Goal: Task Accomplishment & Management: Manage account settings

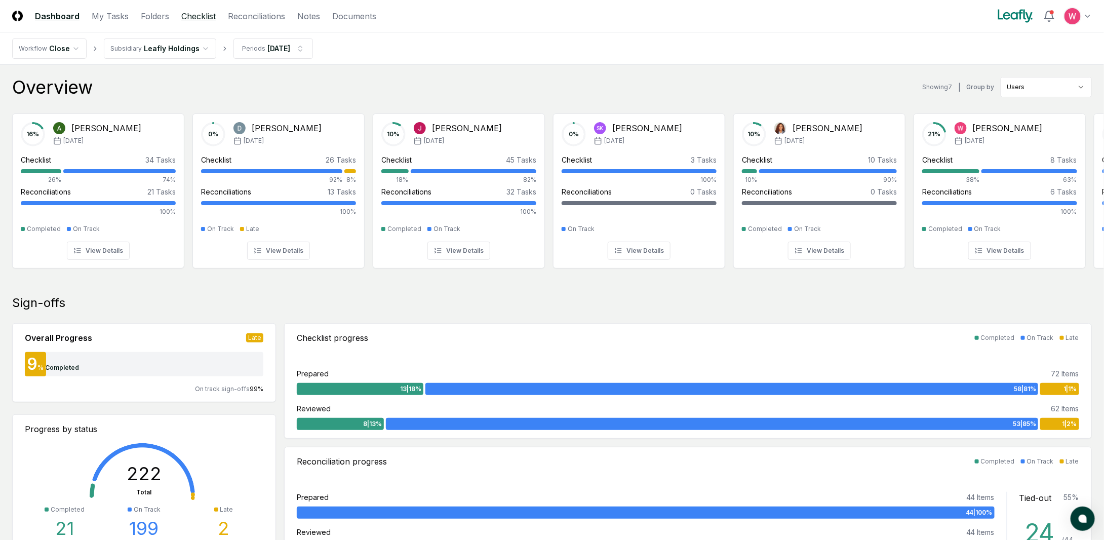
click at [188, 18] on link "Checklist" at bounding box center [198, 16] width 34 height 12
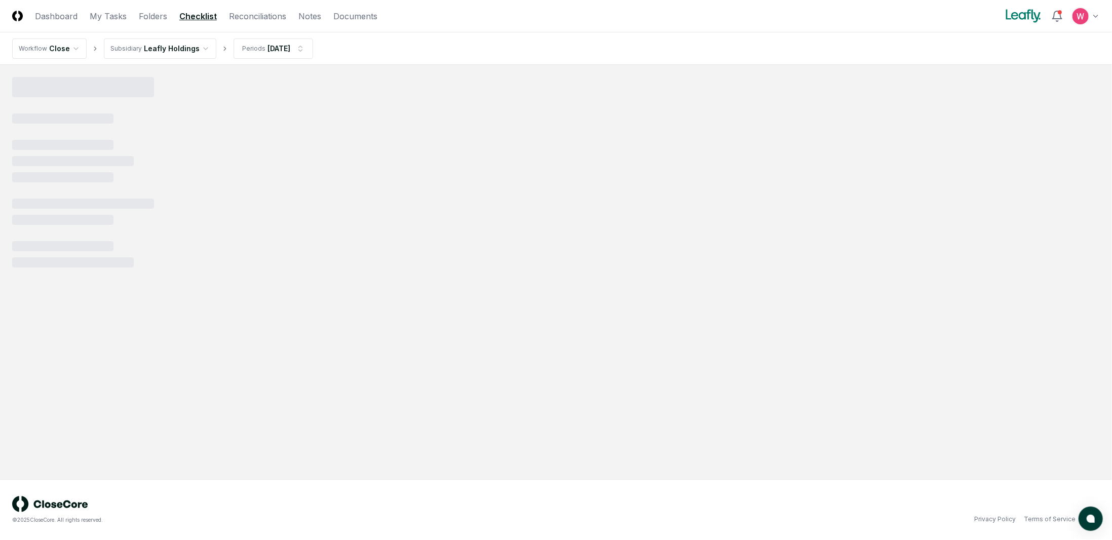
click at [187, 49] on html "CloseCore Dashboard My Tasks Folders Checklist Reconciliations Notes Documents …" at bounding box center [556, 270] width 1112 height 540
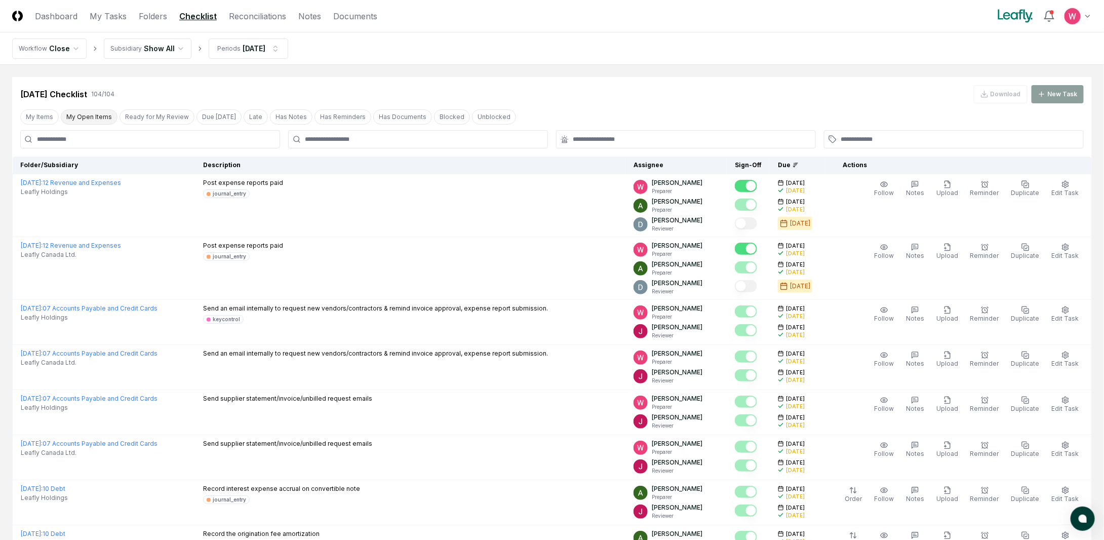
click at [103, 121] on button "My Open Items" at bounding box center [89, 116] width 57 height 15
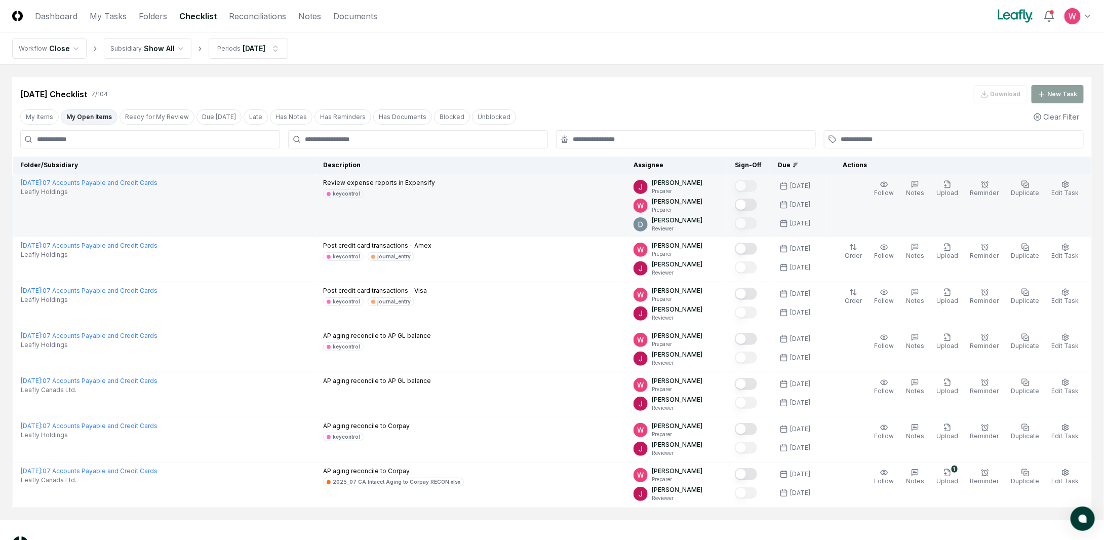
click at [752, 204] on button "Mark complete" at bounding box center [746, 205] width 22 height 12
click at [148, 115] on button "Ready for My Review" at bounding box center [157, 116] width 75 height 15
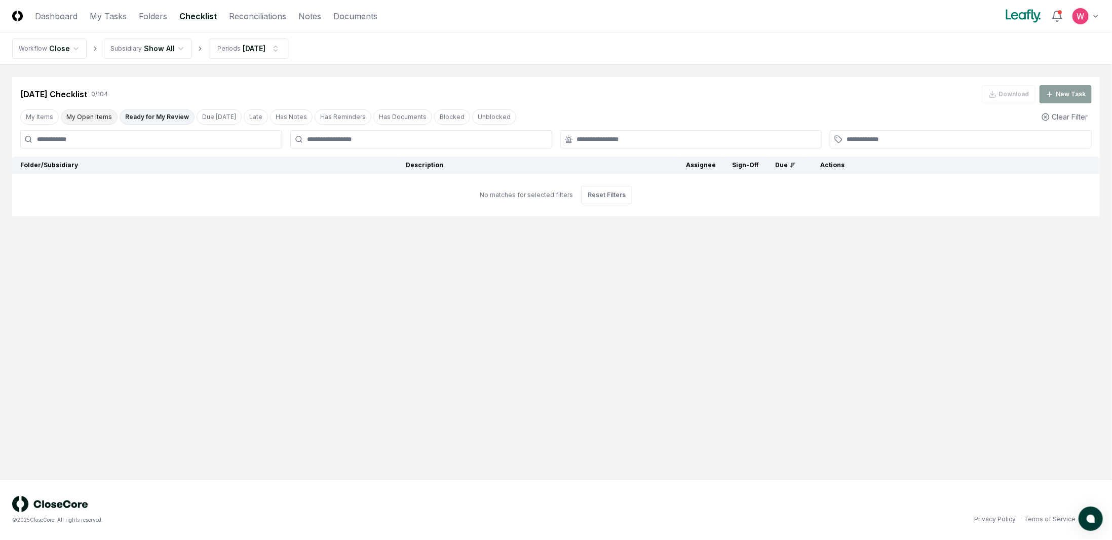
click at [91, 117] on button "My Open Items" at bounding box center [89, 116] width 57 height 15
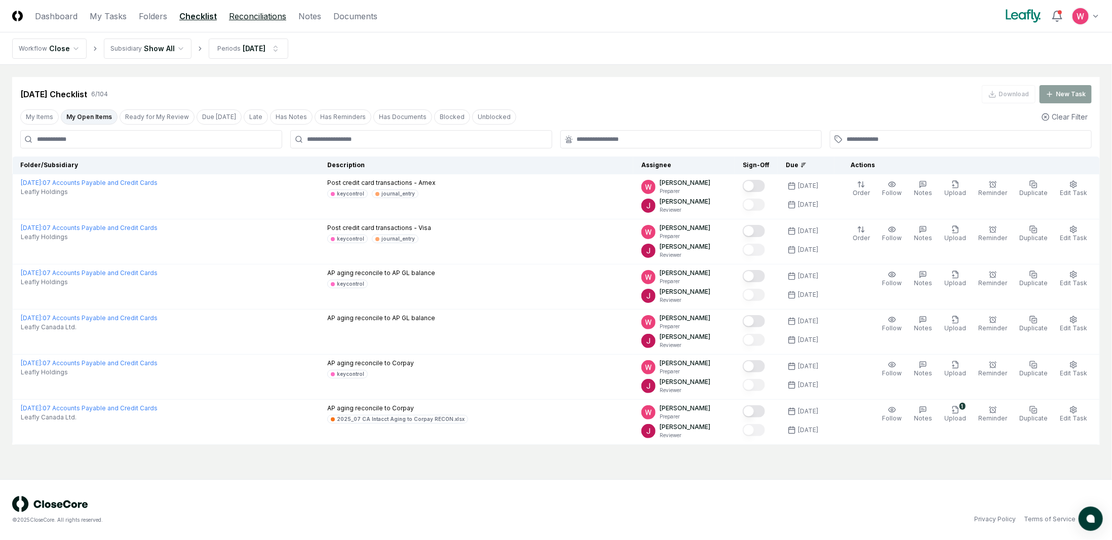
click at [259, 19] on link "Reconciliations" at bounding box center [257, 16] width 57 height 12
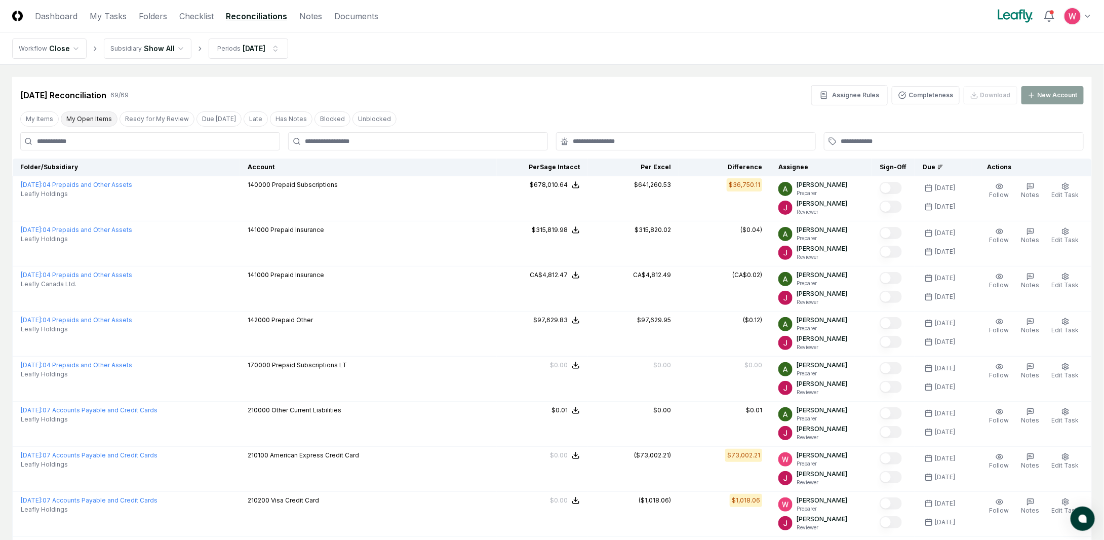
click at [95, 122] on button "My Open Items" at bounding box center [89, 118] width 57 height 15
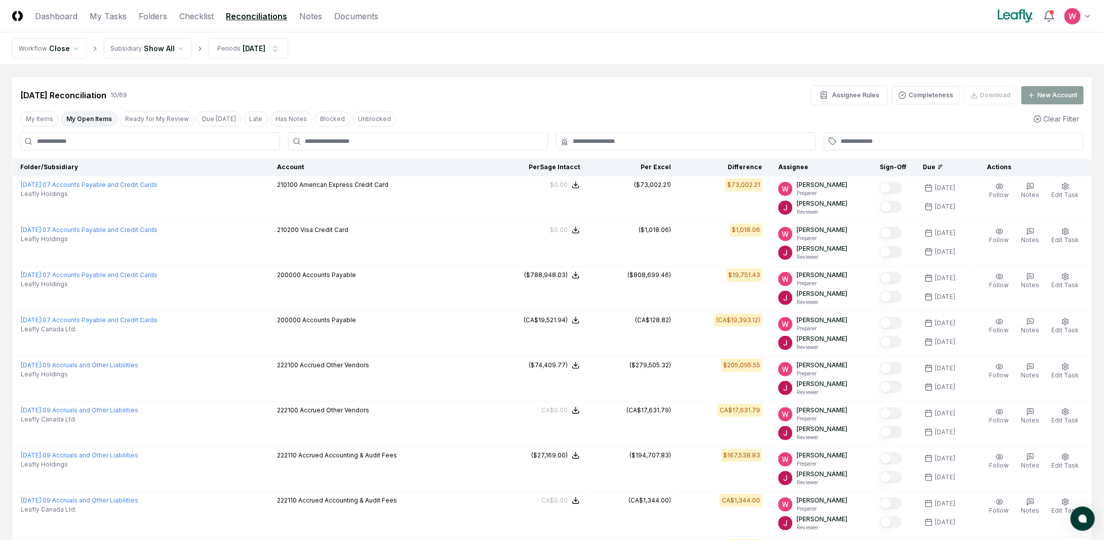
click at [157, 53] on html "CloseCore Dashboard My Tasks Folders Checklist Reconciliations Notes Documents …" at bounding box center [552, 350] width 1104 height 700
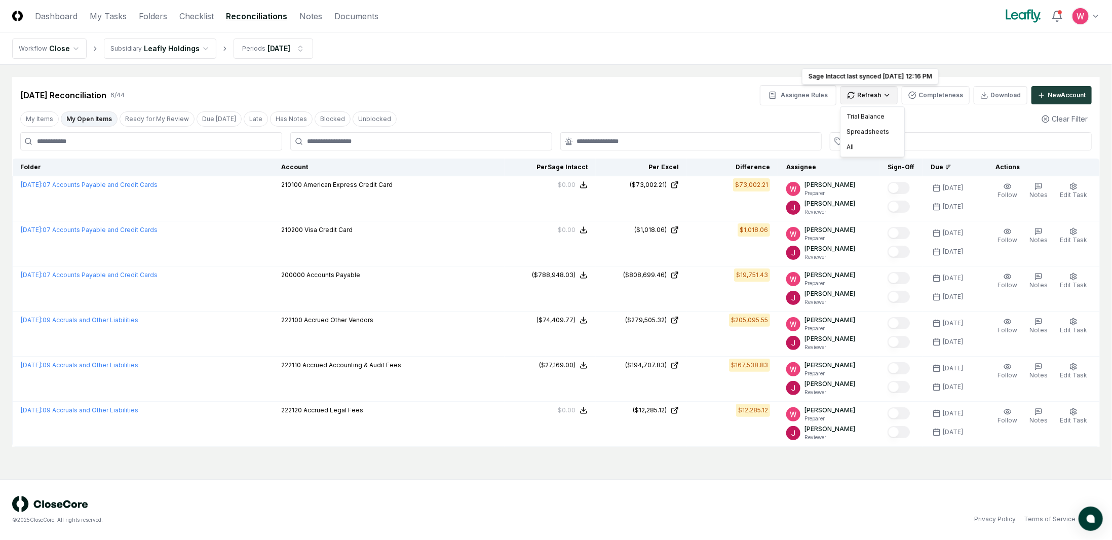
click at [877, 100] on html "CloseCore Dashboard My Tasks Folders Checklist Reconciliations Notes Documents …" at bounding box center [556, 270] width 1112 height 540
click at [852, 144] on div "All" at bounding box center [872, 146] width 60 height 15
click at [189, 16] on link "Checklist" at bounding box center [196, 16] width 34 height 12
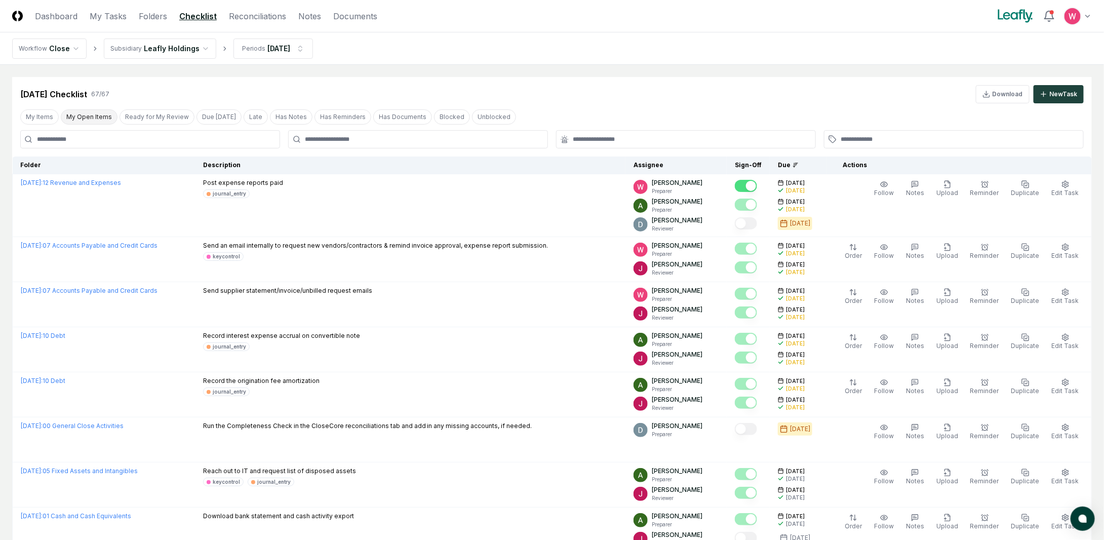
click at [102, 117] on button "My Open Items" at bounding box center [89, 116] width 57 height 15
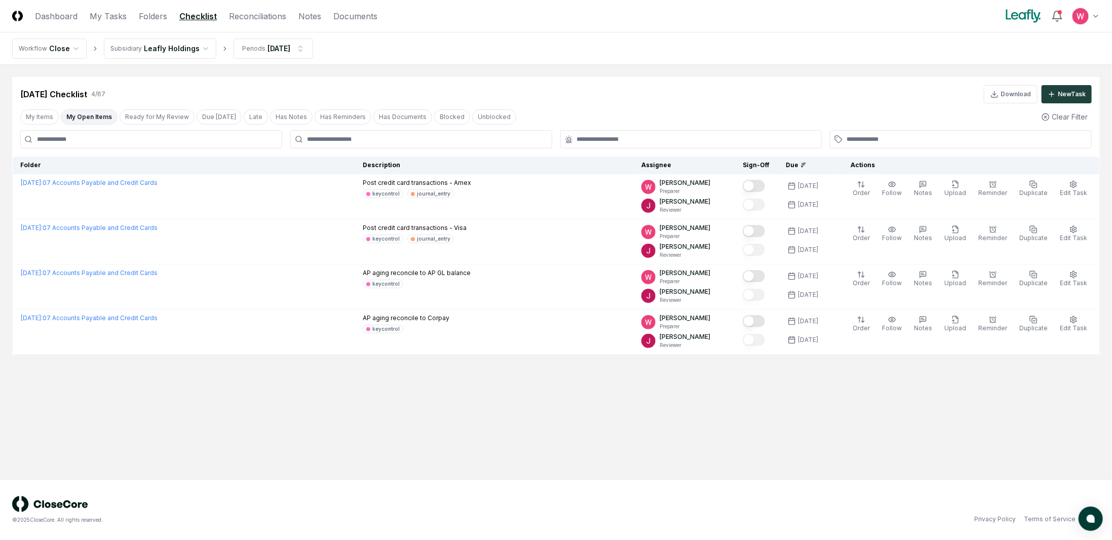
click at [172, 51] on html "CloseCore Dashboard My Tasks Folders Checklist Reconciliations Notes Documents …" at bounding box center [556, 270] width 1112 height 540
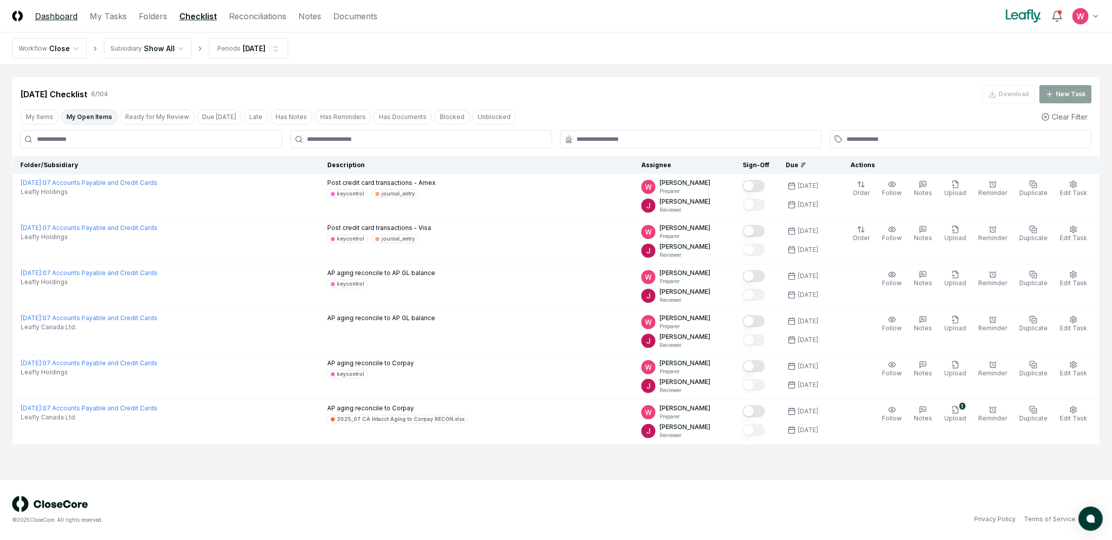
click at [53, 14] on link "Dashboard" at bounding box center [56, 16] width 43 height 12
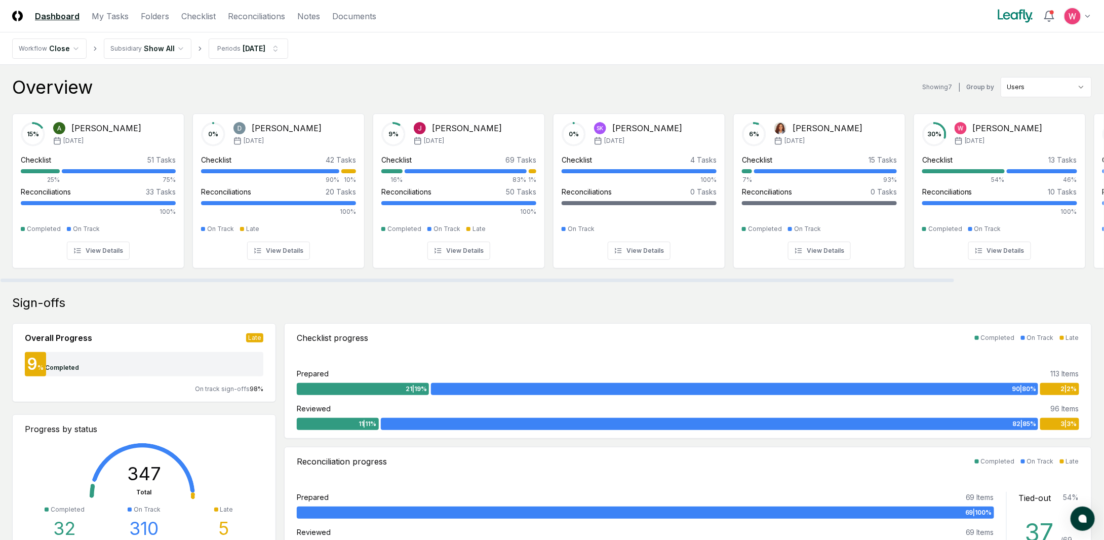
drag, startPoint x: 731, startPoint y: 279, endPoint x: 609, endPoint y: 267, distance: 122.2
click at [609, 279] on div at bounding box center [478, 281] width 954 height 4
